Goal: Information Seeking & Learning: Find specific fact

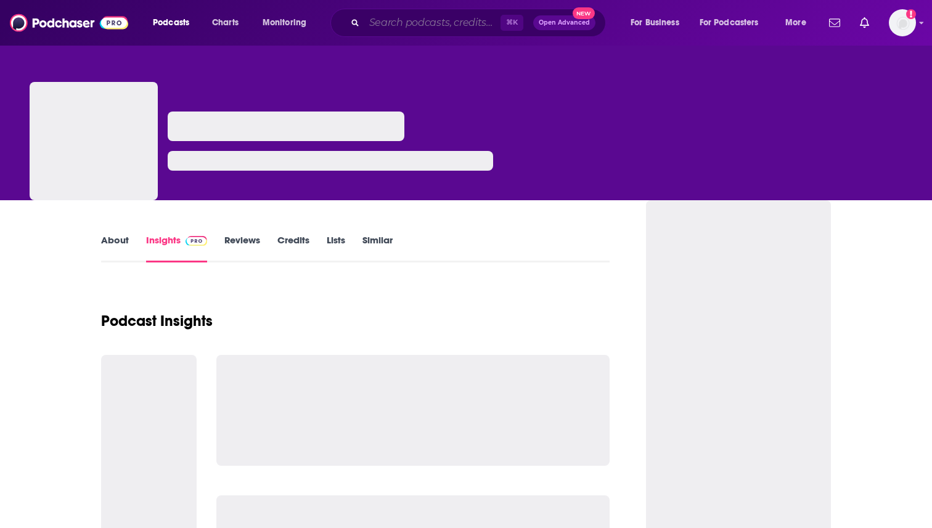
click at [408, 26] on input "Search podcasts, credits, & more..." at bounding box center [432, 23] width 136 height 20
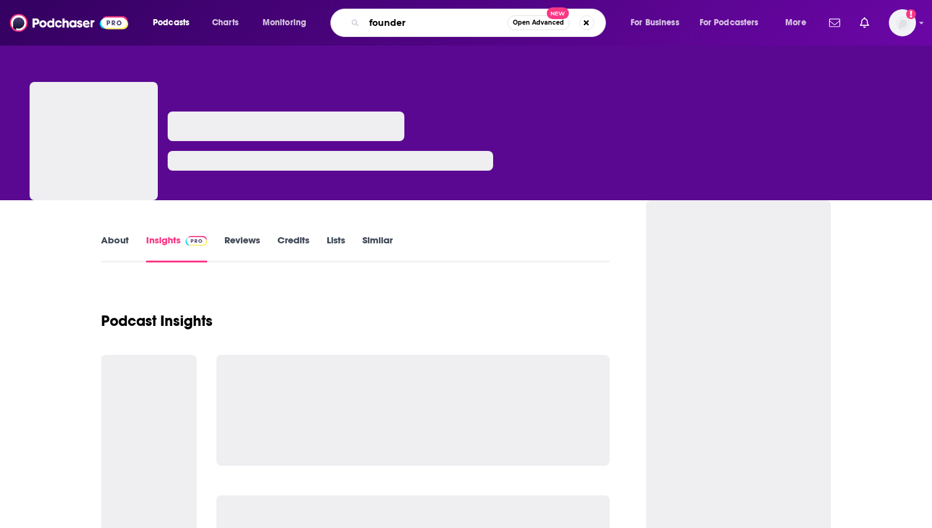
type input "founders"
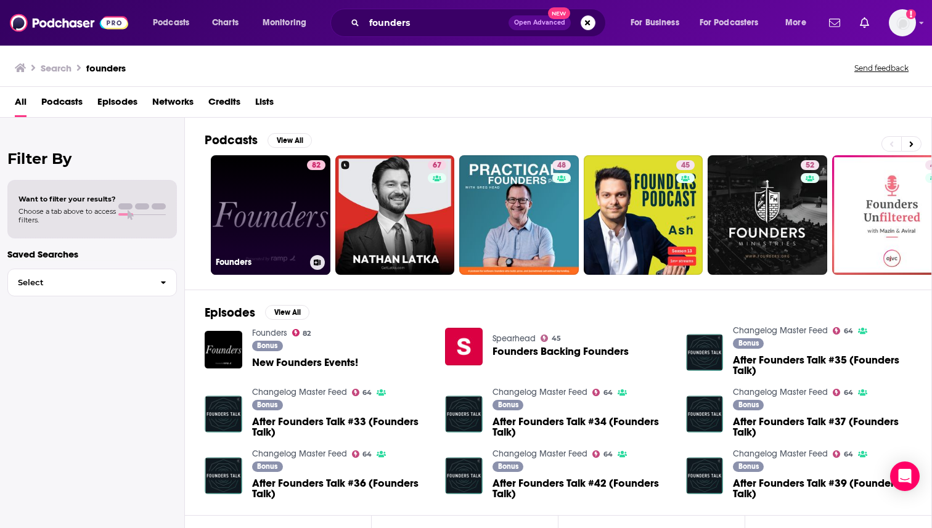
click at [265, 227] on link "82 Founders" at bounding box center [271, 215] width 120 height 120
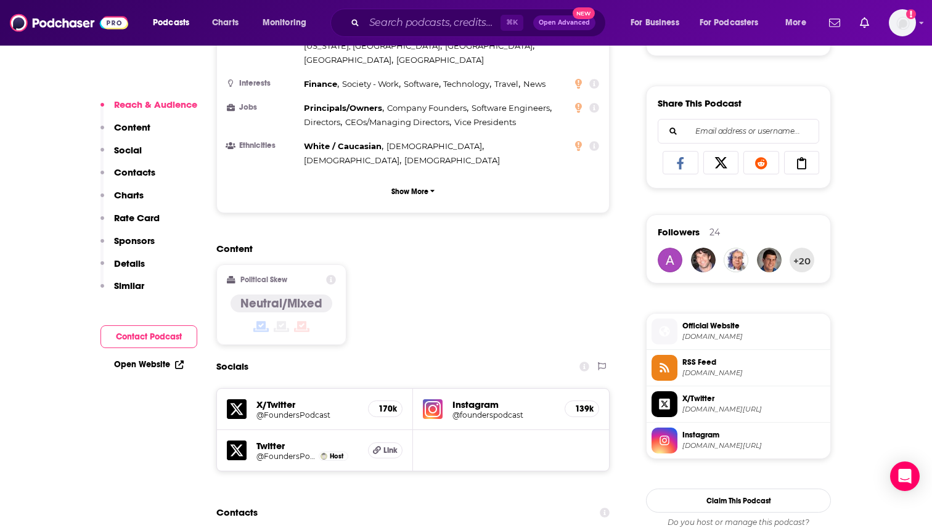
scroll to position [962, 0]
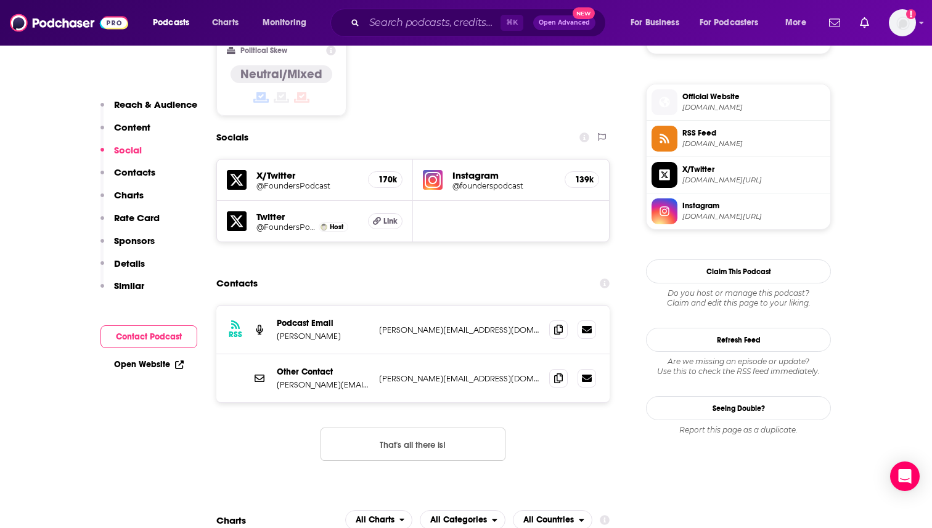
click at [527, 169] on h5 "Instagram" at bounding box center [503, 175] width 102 height 12
click at [423, 170] on img at bounding box center [433, 180] width 20 height 20
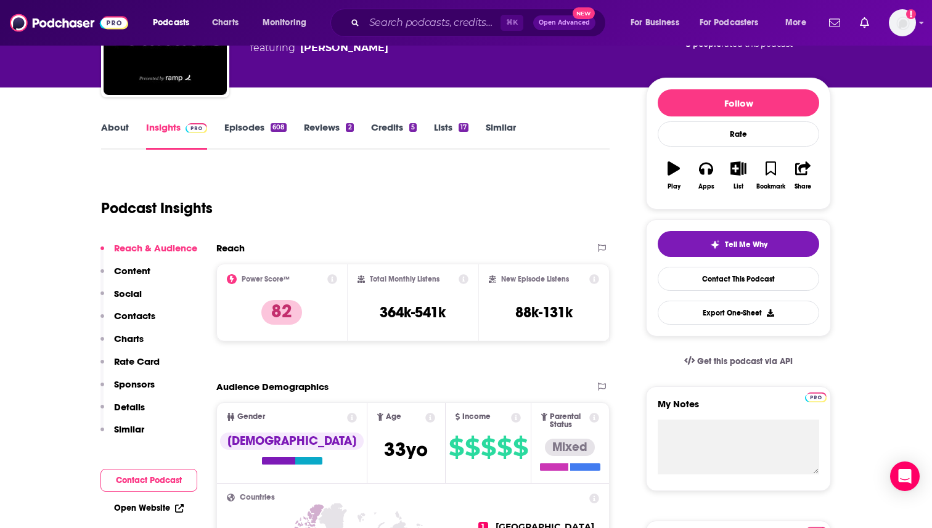
scroll to position [111, 0]
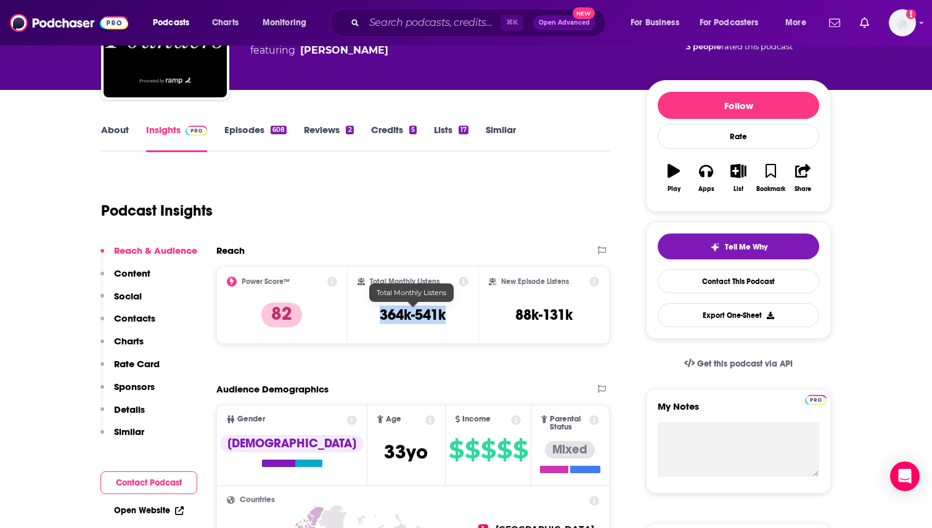
drag, startPoint x: 373, startPoint y: 317, endPoint x: 454, endPoint y: 315, distance: 81.3
click at [454, 315] on div "Total Monthly Listens 364k-541k" at bounding box center [413, 305] width 112 height 57
copy h3 "364k-541k"
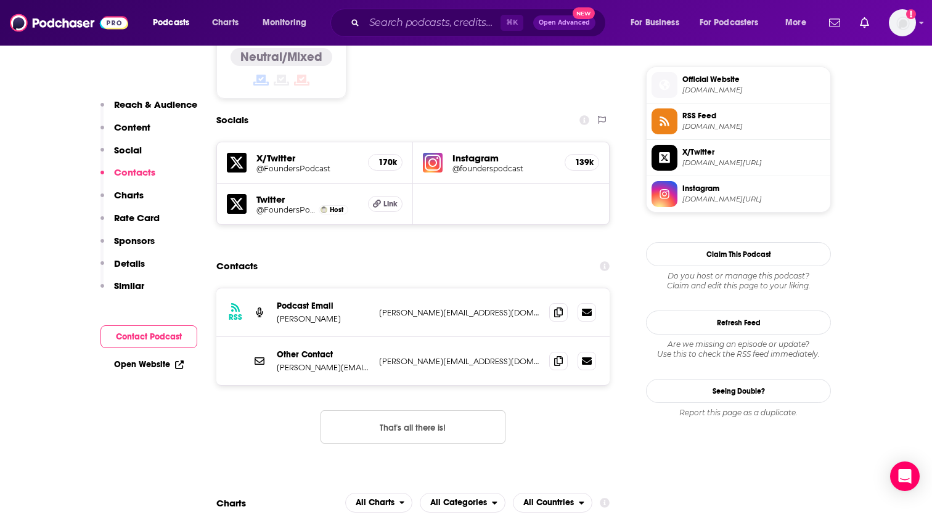
scroll to position [989, 0]
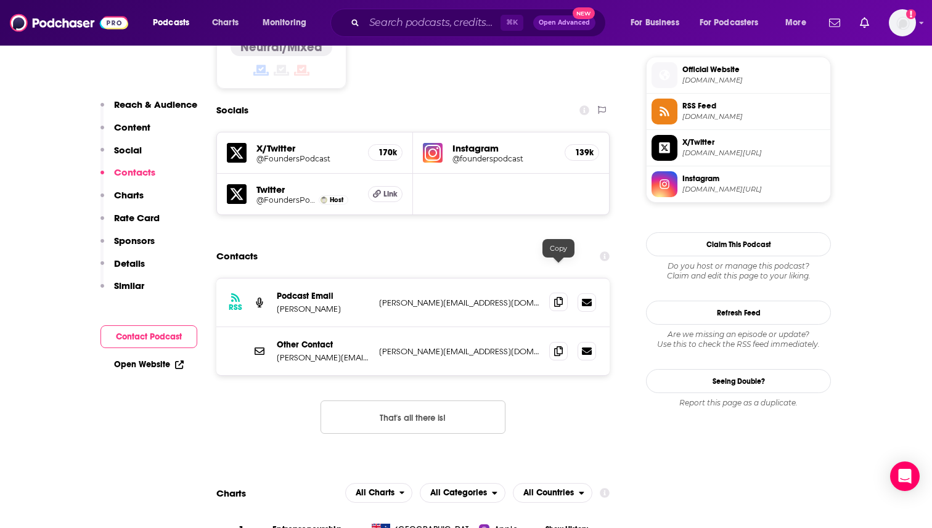
click at [558, 297] on icon at bounding box center [558, 302] width 9 height 10
click at [559, 346] on icon at bounding box center [558, 351] width 9 height 10
